Goal: Check status: Check status

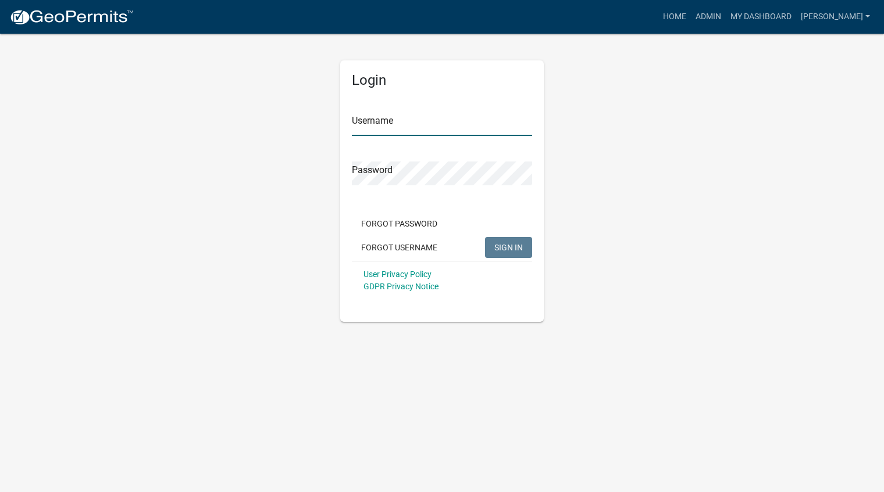
type input "[PERSON_NAME]"
click at [502, 248] on span "SIGN IN" at bounding box center [508, 246] width 28 height 9
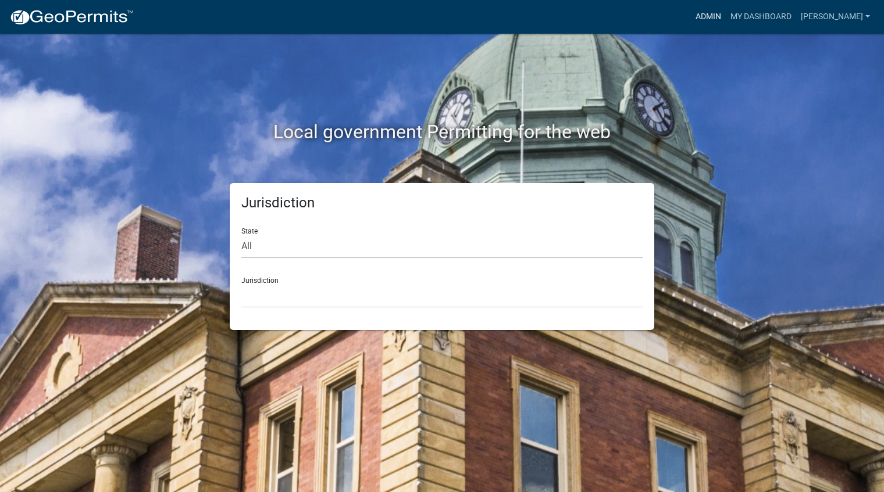
click at [726, 18] on link "Admin" at bounding box center [708, 17] width 35 height 22
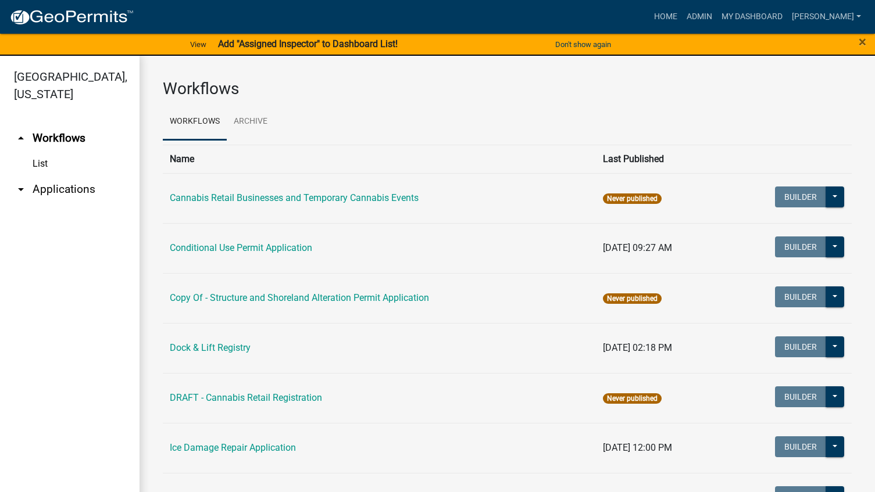
click at [72, 185] on link "arrow_drop_down Applications" at bounding box center [70, 190] width 140 height 28
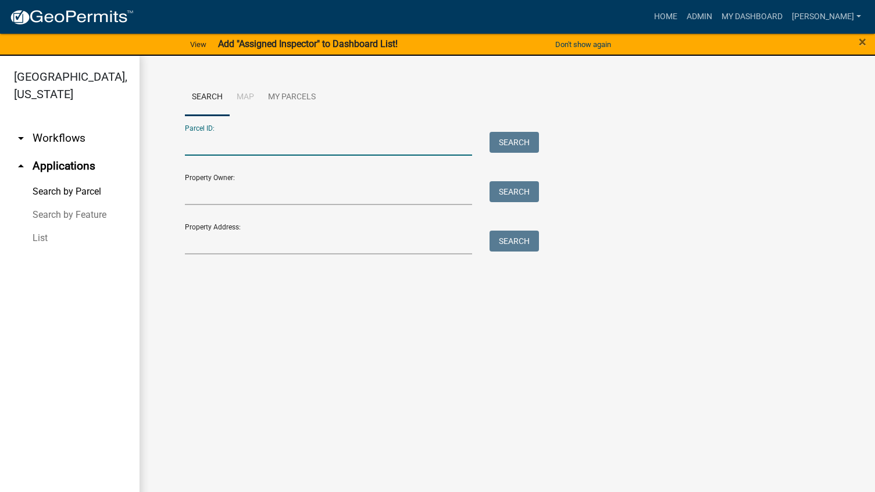
click at [256, 154] on input "Parcel ID:" at bounding box center [329, 144] width 288 height 24
click at [267, 146] on input "Parcel ID:" at bounding box center [329, 144] width 288 height 24
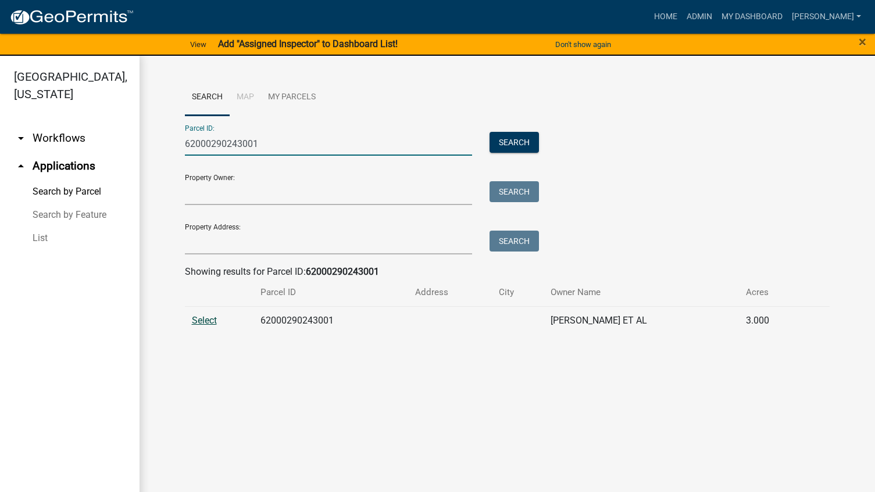
type input "62000290243001"
click at [202, 321] on span "Select" at bounding box center [204, 320] width 25 height 11
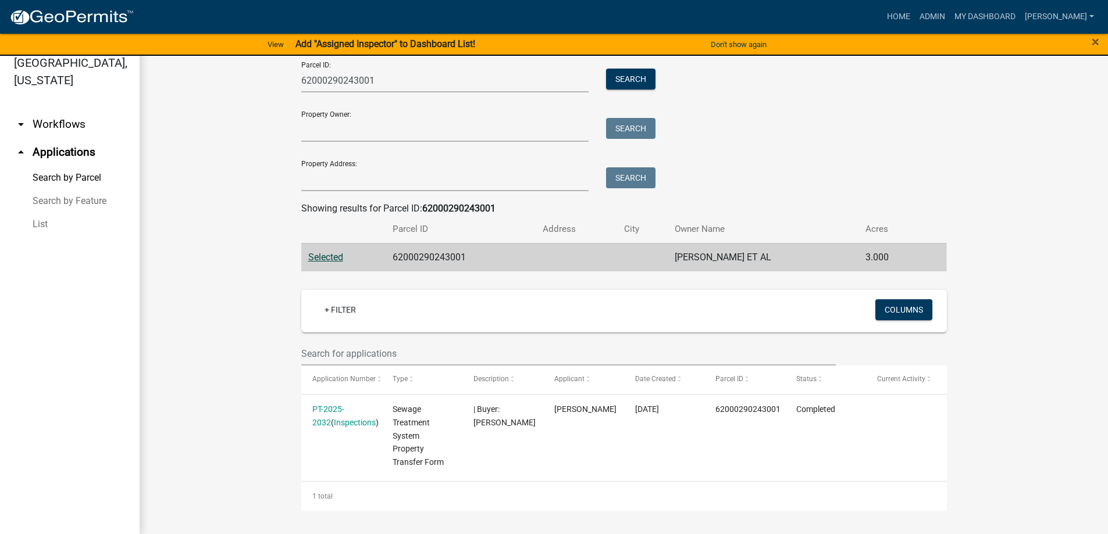
scroll to position [49, 0]
